Goal: Transaction & Acquisition: Purchase product/service

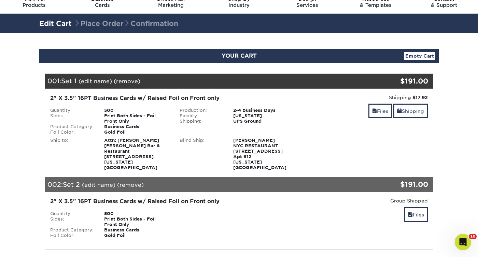
scroll to position [28, 0]
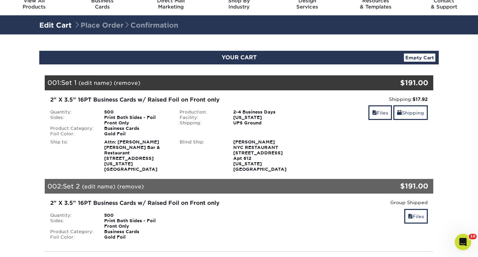
click at [172, 179] on div "002: Set 2 (edit name) (remove) Are you sure you want to remove this product ? …" at bounding box center [206, 186] width 323 height 15
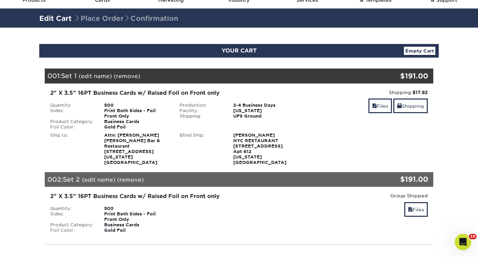
scroll to position [34, 0]
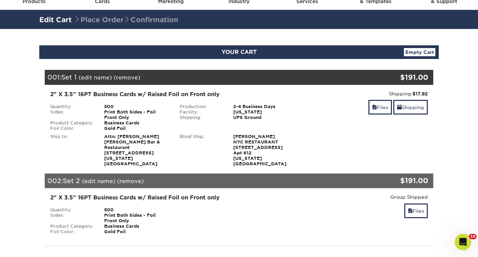
click at [133, 178] on link "(remove)" at bounding box center [130, 181] width 27 height 6
click at [256, 178] on link "Yes" at bounding box center [257, 181] width 10 height 6
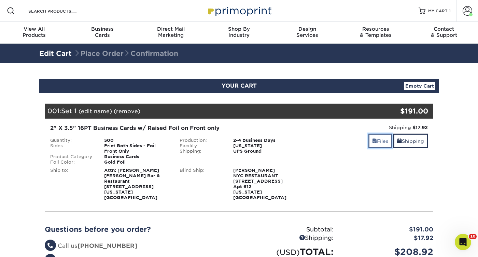
click at [376, 138] on link "Files" at bounding box center [380, 141] width 24 height 15
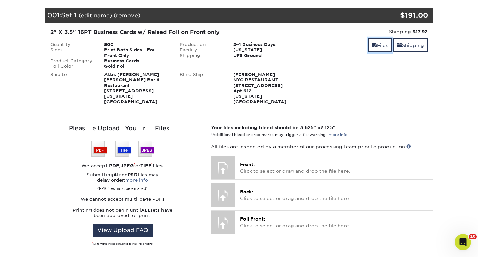
scroll to position [97, 0]
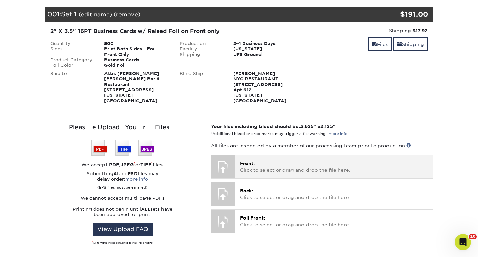
click at [329, 166] on p "Front: Click to select or drag and drop the file here." at bounding box center [334, 167] width 188 height 14
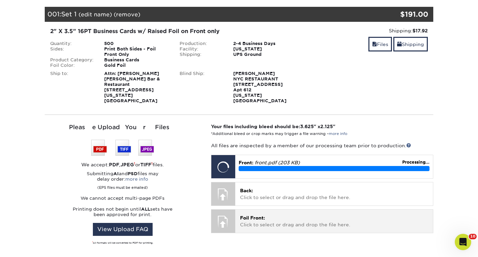
click at [251, 215] on span "Foil Front:" at bounding box center [252, 217] width 25 height 5
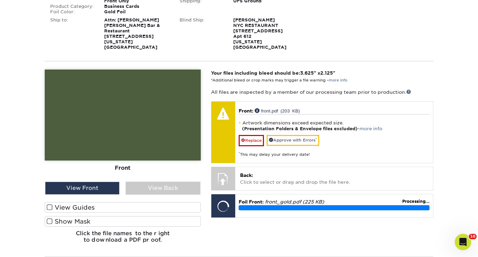
scroll to position [151, 0]
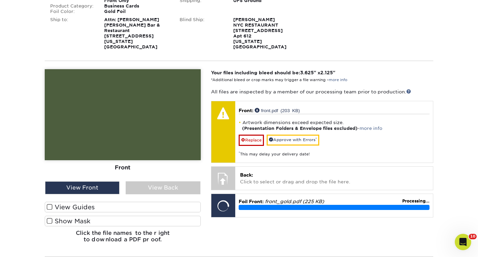
click at [48, 218] on span at bounding box center [50, 221] width 6 height 6
click at [0, 0] on input "Show Mask" at bounding box center [0, 0] width 0 height 0
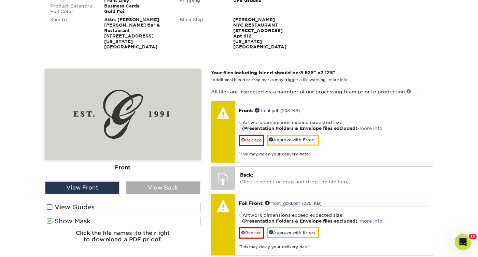
click at [139, 181] on div "View Back" at bounding box center [163, 187] width 74 height 13
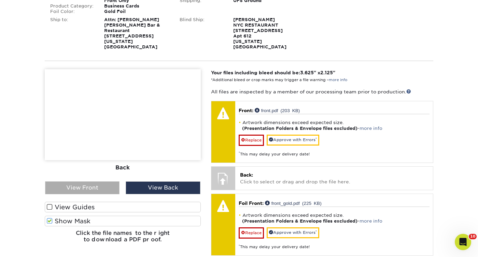
click at [100, 181] on div "View Front" at bounding box center [82, 187] width 74 height 13
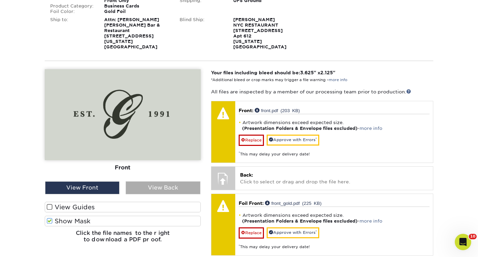
click at [143, 183] on div "View Back" at bounding box center [163, 187] width 74 height 13
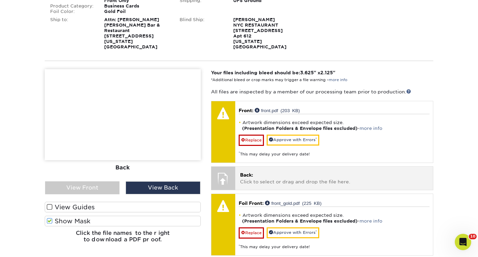
click at [227, 172] on div at bounding box center [223, 179] width 24 height 24
click at [266, 176] on p "Back: Click to select or drag and drop the file here." at bounding box center [334, 179] width 188 height 14
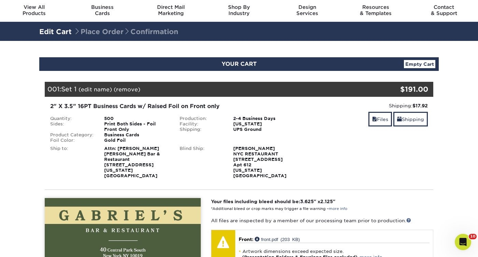
scroll to position [20, 0]
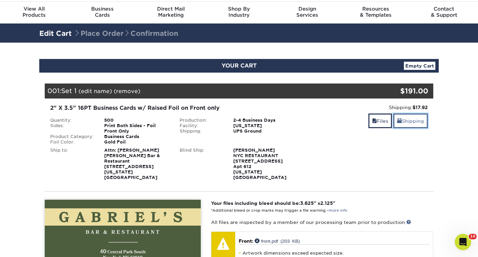
click at [409, 119] on link "Shipping" at bounding box center [410, 121] width 34 height 15
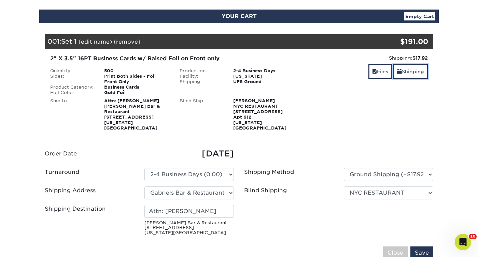
scroll to position [70, 0]
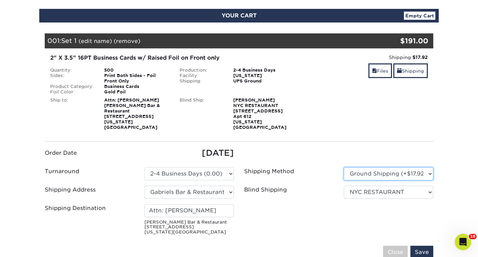
click at [364, 168] on select "Please Select Ground Shipping (+$17.92) 3 Day Shipping Service (+$24.94) 2 Day …" at bounding box center [388, 174] width 89 height 13
click at [344, 168] on select "Please Select Ground Shipping (+$17.92) 3 Day Shipping Service (+$24.94) 2 Day …" at bounding box center [388, 174] width 89 height 13
click at [425, 246] on input "Save" at bounding box center [421, 252] width 23 height 13
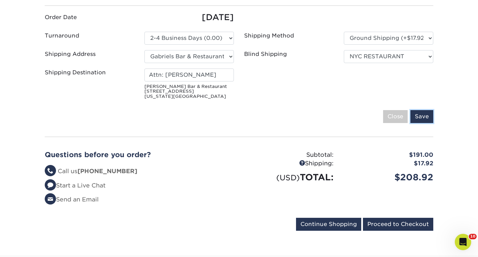
scroll to position [207, 0]
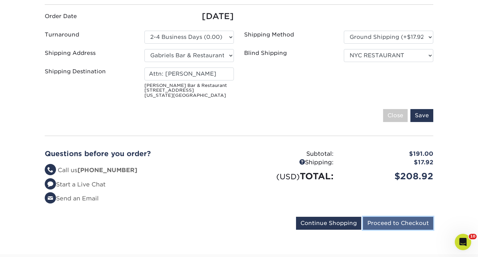
click at [381, 217] on input "Proceed to Checkout" at bounding box center [398, 223] width 70 height 13
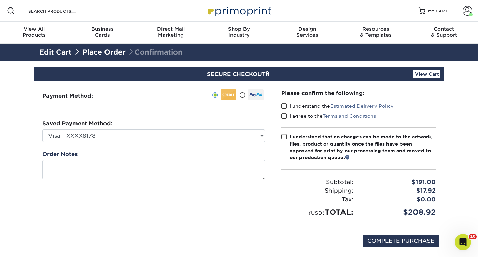
click at [284, 105] on span at bounding box center [284, 106] width 6 height 6
click at [0, 0] on input "I understand the Estimated Delivery Policy" at bounding box center [0, 0] width 0 height 0
click at [286, 115] on span at bounding box center [284, 116] width 6 height 6
click at [0, 0] on input "I agree to the Terms and Conditions" at bounding box center [0, 0] width 0 height 0
click at [282, 135] on span at bounding box center [284, 137] width 6 height 6
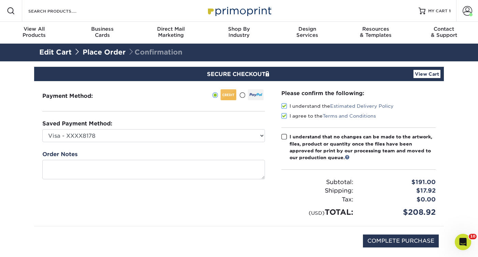
click at [0, 0] on input "I understand that no changes can be made to the artwork, files, product or quan…" at bounding box center [0, 0] width 0 height 0
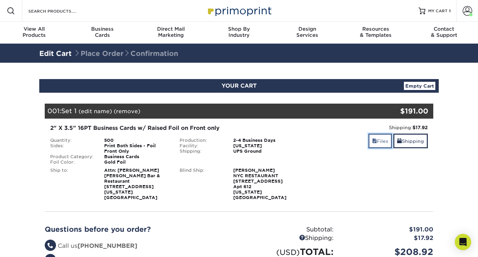
click at [371, 144] on link "Files" at bounding box center [380, 141] width 24 height 15
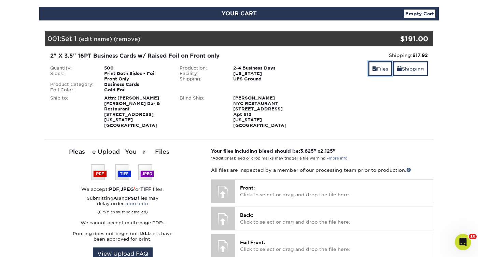
scroll to position [89, 0]
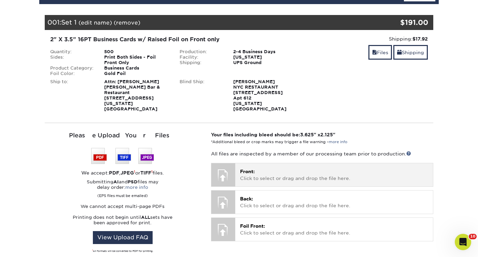
click at [290, 175] on p "Front: Click to select or drag and drop the file here." at bounding box center [334, 175] width 188 height 14
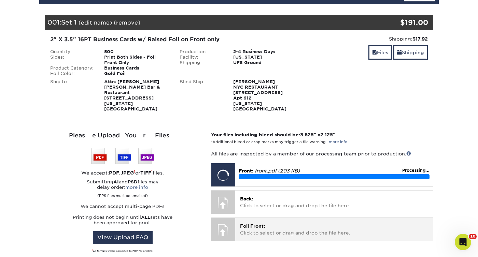
click at [251, 231] on p "Foil Front: Click to select or drag and drop the file here." at bounding box center [334, 230] width 188 height 14
click at [258, 224] on p "Foil Front: Click to select or drag and drop the file here." at bounding box center [334, 230] width 188 height 14
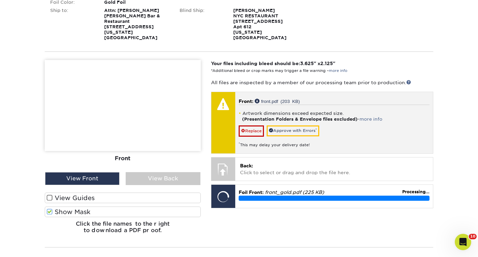
scroll to position [161, 0]
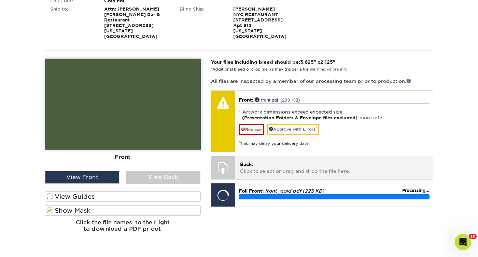
click at [264, 162] on p "Back: Click to select or drag and drop the file here." at bounding box center [334, 168] width 188 height 14
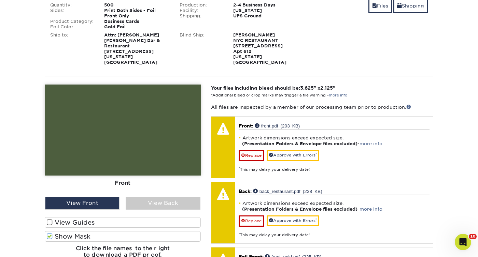
scroll to position [133, 0]
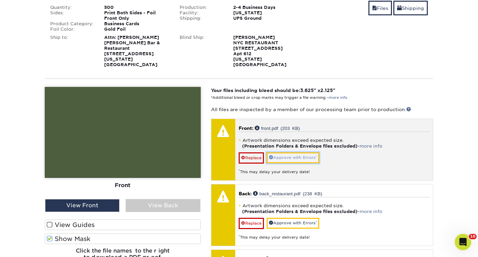
click at [295, 152] on link "Approve with Errors *" at bounding box center [292, 157] width 53 height 11
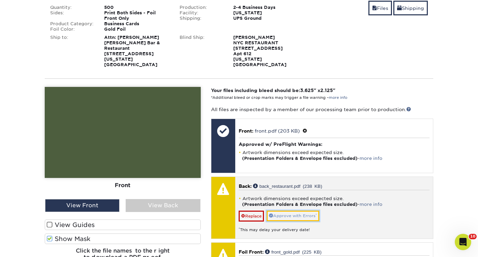
click at [291, 212] on link "Approve with Errors *" at bounding box center [292, 216] width 53 height 11
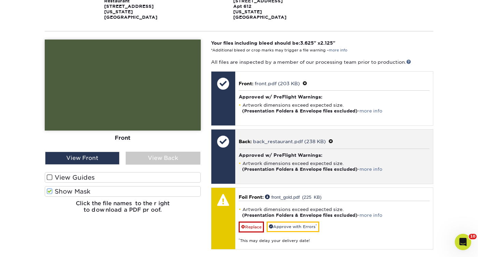
scroll to position [181, 0]
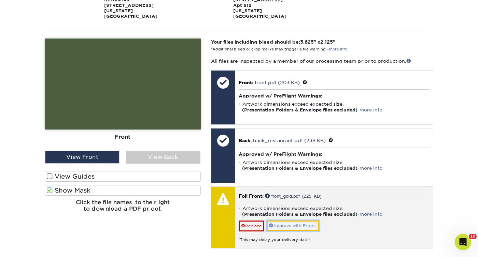
click at [286, 221] on link "Approve with Errors *" at bounding box center [292, 226] width 53 height 11
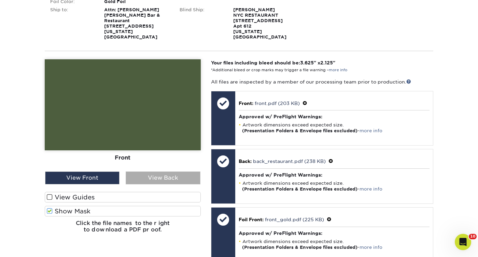
scroll to position [160, 0]
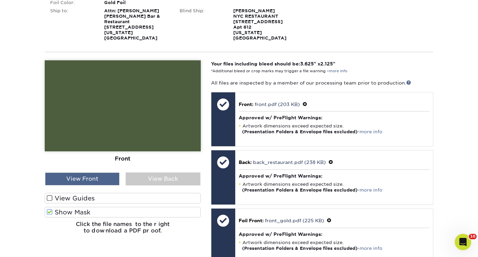
click at [104, 176] on div "View Front" at bounding box center [82, 179] width 74 height 13
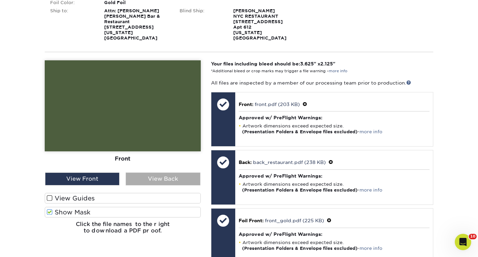
click at [145, 173] on div "View Back" at bounding box center [163, 179] width 74 height 13
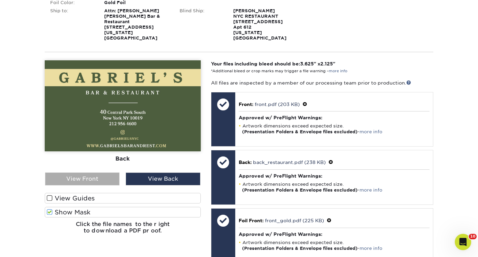
click at [103, 173] on div "View Front" at bounding box center [82, 179] width 74 height 13
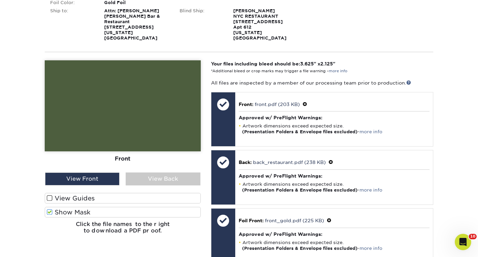
click at [49, 209] on span at bounding box center [50, 212] width 6 height 6
click at [0, 0] on input "Show Mask" at bounding box center [0, 0] width 0 height 0
click at [49, 209] on span at bounding box center [50, 212] width 6 height 6
click at [0, 0] on input "Show Mask" at bounding box center [0, 0] width 0 height 0
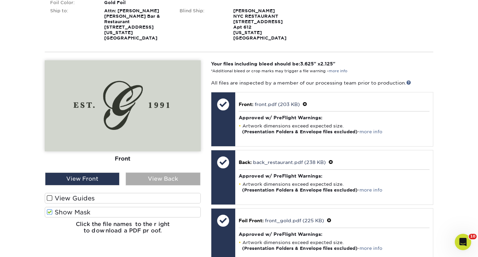
click at [151, 174] on div "View Back" at bounding box center [163, 179] width 74 height 13
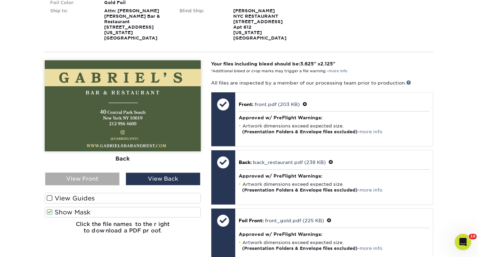
click at [104, 177] on div "View Front" at bounding box center [82, 179] width 74 height 13
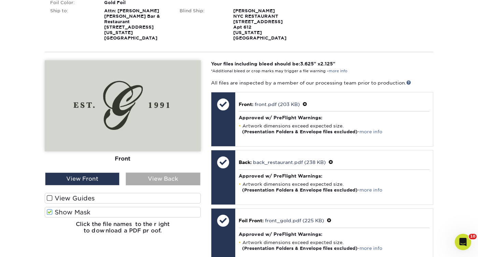
click at [141, 177] on div "View Back" at bounding box center [163, 179] width 74 height 13
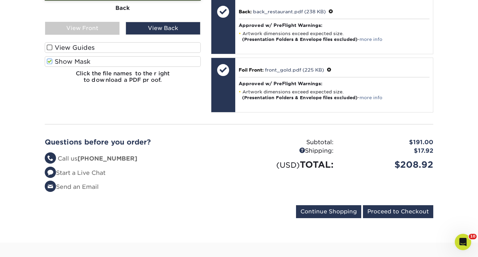
scroll to position [309, 0]
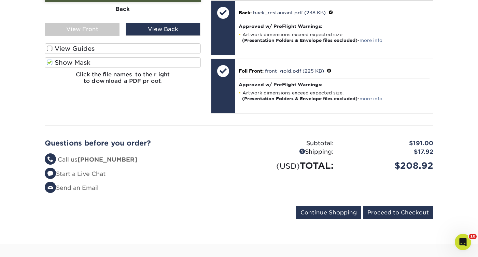
click at [193, 188] on div "Questions before you order? Questions? Call us (888) 822-5815 Start a Live Chat…" at bounding box center [139, 168] width 199 height 59
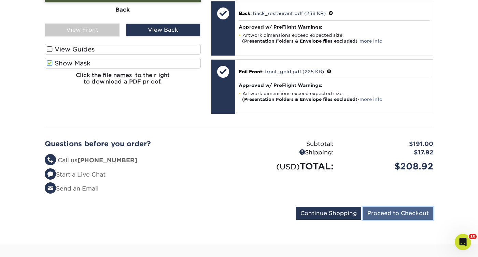
click at [380, 207] on input "Proceed to Checkout" at bounding box center [398, 213] width 70 height 13
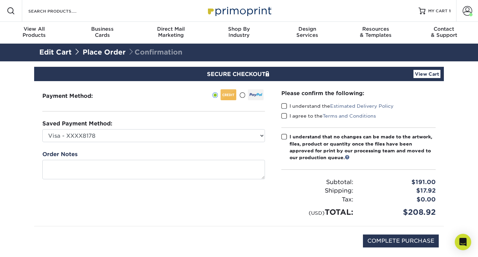
click at [282, 108] on span at bounding box center [284, 106] width 6 height 6
click at [0, 0] on input "I understand the Estimated Delivery Policy" at bounding box center [0, 0] width 0 height 0
click at [281, 114] on span at bounding box center [284, 116] width 6 height 6
click at [0, 0] on input "I agree to the Terms and Conditions" at bounding box center [0, 0] width 0 height 0
click at [282, 136] on span at bounding box center [284, 137] width 6 height 6
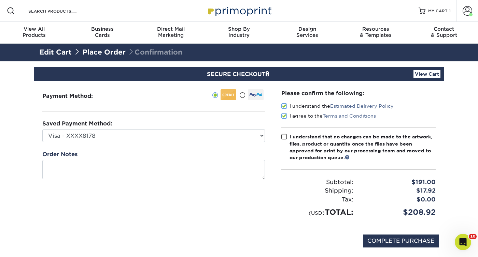
click at [0, 0] on input "I understand that no changes can be made to the artwork, files, product or quan…" at bounding box center [0, 0] width 0 height 0
click at [374, 238] on input "COMPLETE PURCHASE" at bounding box center [401, 241] width 76 height 13
type input "PROCESSING, PLEASE WAIT..."
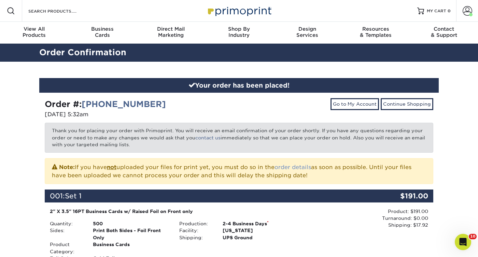
click at [293, 166] on link "order details" at bounding box center [292, 167] width 37 height 6
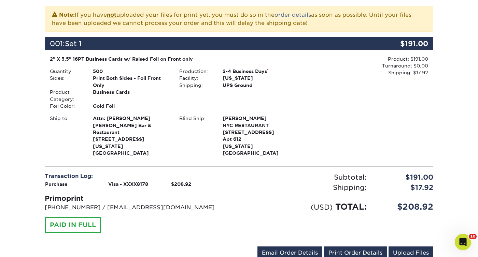
scroll to position [162, 0]
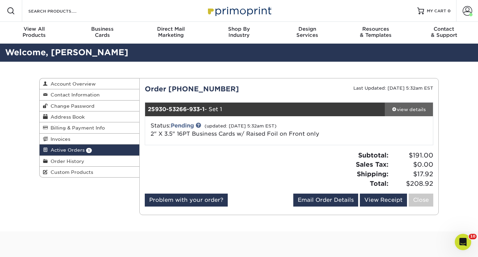
click at [411, 105] on link "view details" at bounding box center [408, 110] width 48 height 14
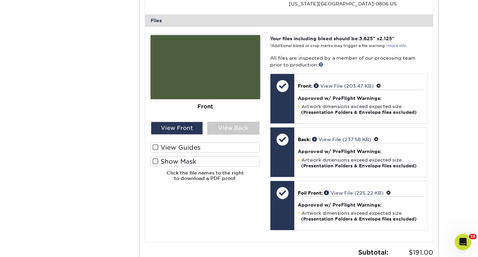
scroll to position [274, 0]
click at [156, 161] on span at bounding box center [155, 161] width 6 height 6
click at [0, 0] on input "Show Mask" at bounding box center [0, 0] width 0 height 0
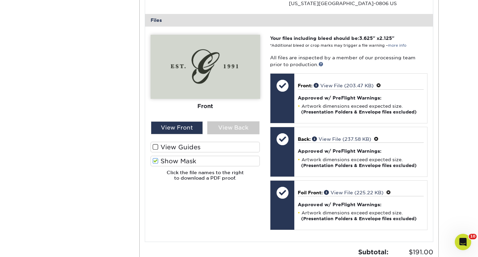
scroll to position [0, 0]
